Goal: Task Accomplishment & Management: Manage account settings

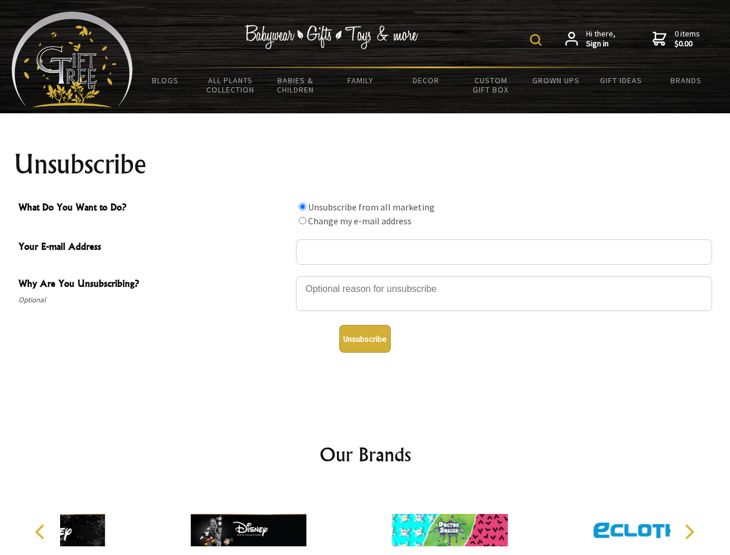
click at [538, 40] on img at bounding box center [536, 40] width 12 height 12
click at [365, 276] on div at bounding box center [504, 295] width 416 height 40
click at [302, 206] on input "What Do You Want to Do?" at bounding box center [303, 207] width 8 height 8
click at [302, 220] on input "What Do You Want to Do?" at bounding box center [303, 221] width 8 height 8
radio input "true"
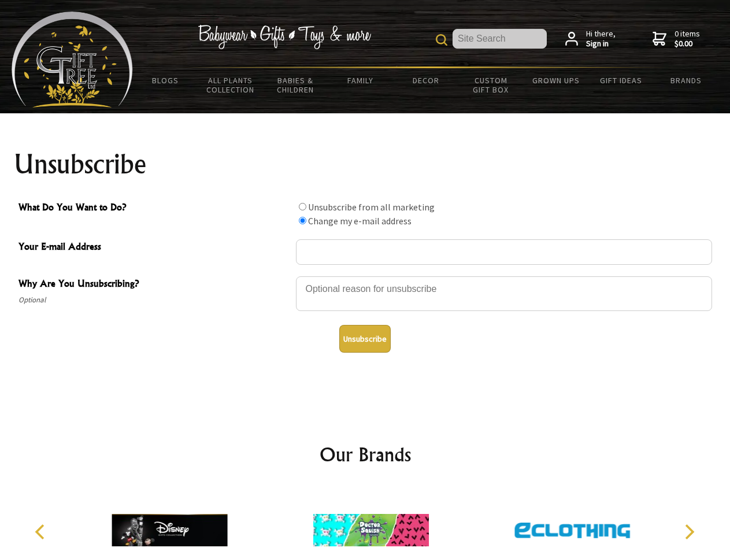
click at [365, 339] on button "Unsubscribe" at bounding box center [364, 339] width 51 height 28
click at [365, 521] on img at bounding box center [371, 530] width 116 height 87
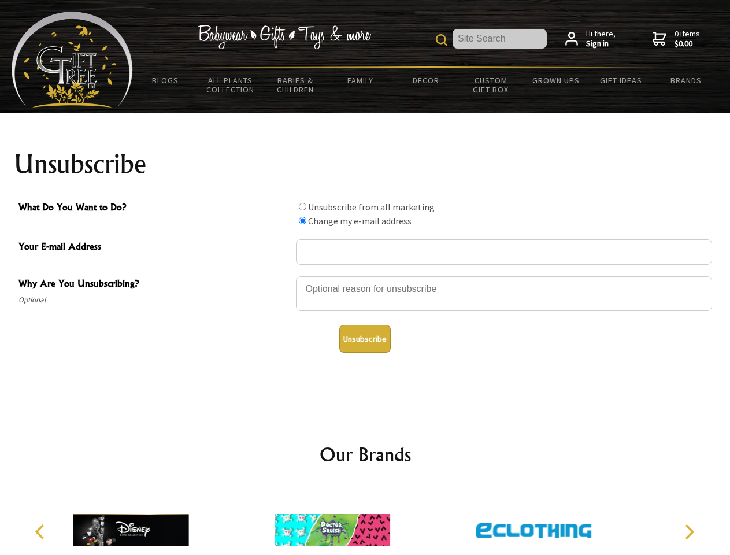
click at [42, 532] on icon "Previous" at bounding box center [41, 531] width 15 height 15
click at [689, 532] on icon "Next" at bounding box center [688, 531] width 15 height 15
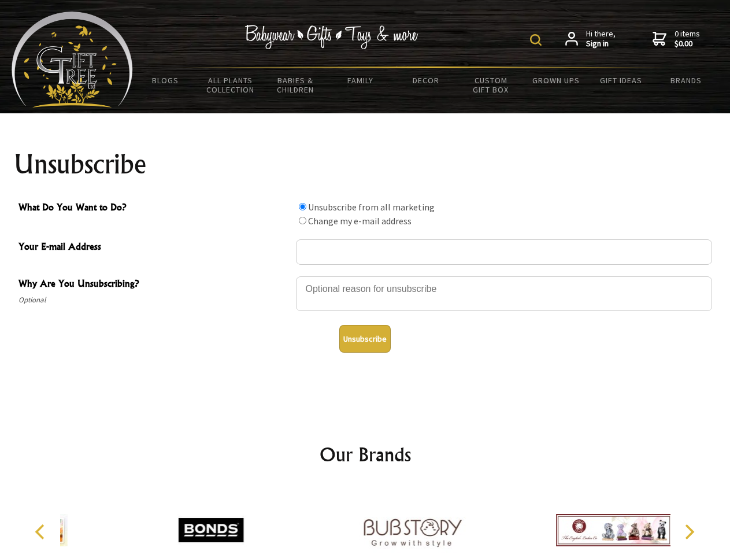
click at [538, 40] on img at bounding box center [536, 40] width 12 height 12
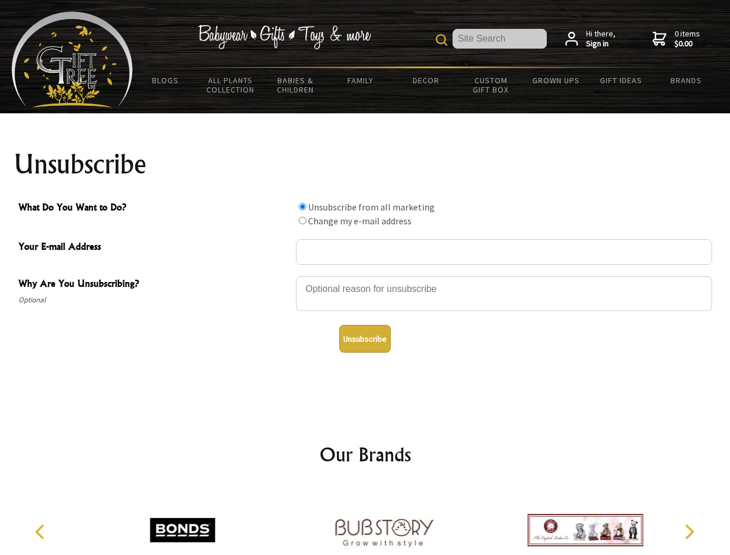
click at [365, 276] on div at bounding box center [504, 295] width 416 height 40
click at [302, 206] on input "What Do You Want to Do?" at bounding box center [303, 207] width 8 height 8
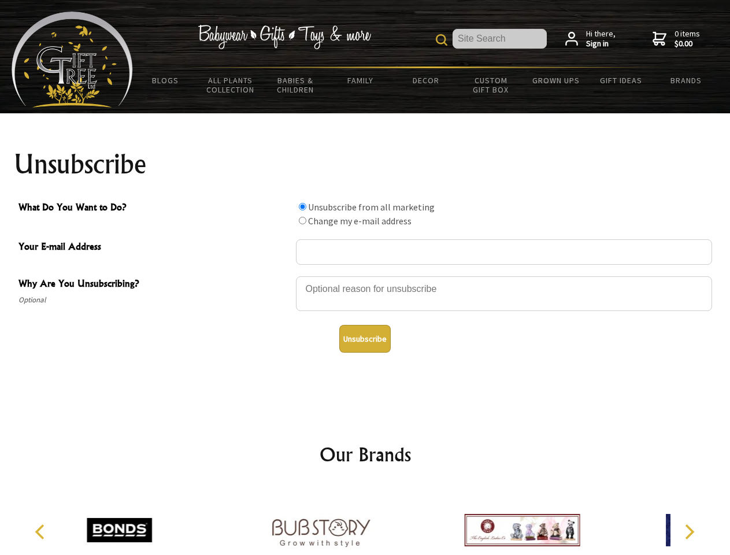
click at [302, 220] on input "What Do You Want to Do?" at bounding box center [303, 221] width 8 height 8
radio input "true"
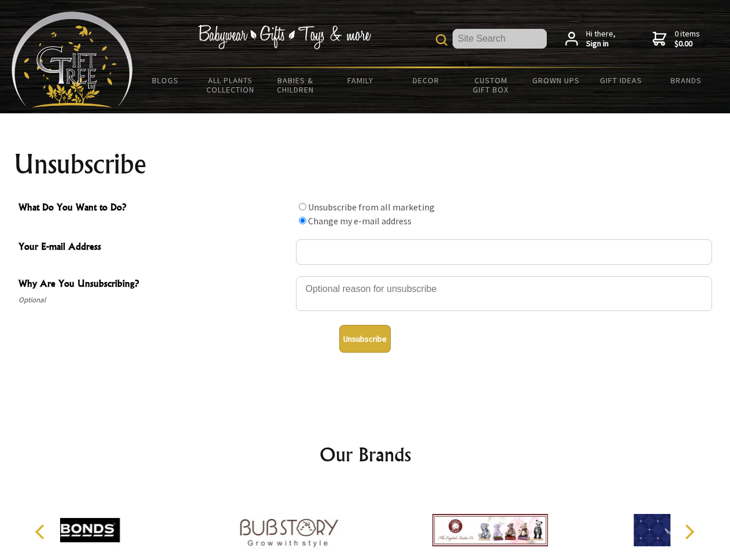
click at [365, 339] on button "Unsubscribe" at bounding box center [364, 339] width 51 height 28
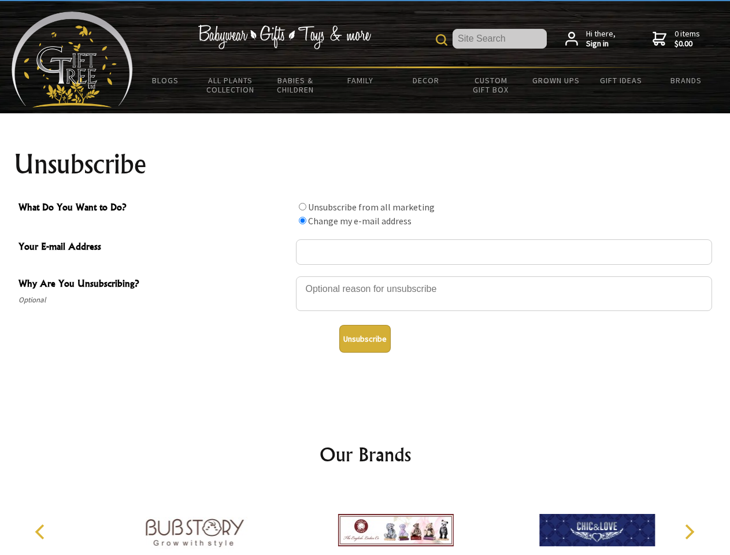
click at [42, 532] on icon "Previous" at bounding box center [41, 531] width 15 height 15
click at [689, 532] on icon "Next" at bounding box center [688, 531] width 15 height 15
